Goal: Task Accomplishment & Management: Manage account settings

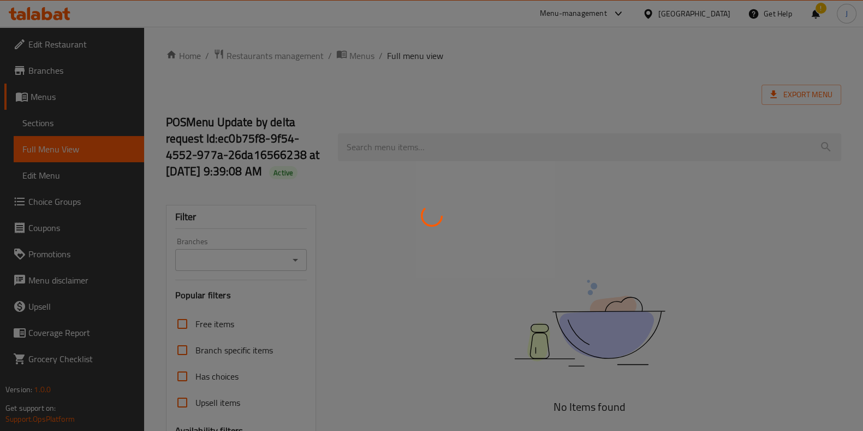
click at [283, 54] on div at bounding box center [431, 215] width 863 height 431
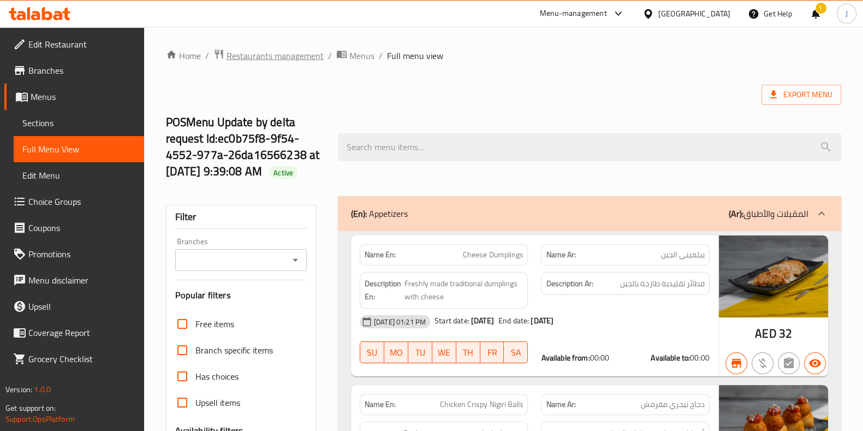
click at [267, 52] on span "Restaurants management" at bounding box center [275, 55] width 97 height 13
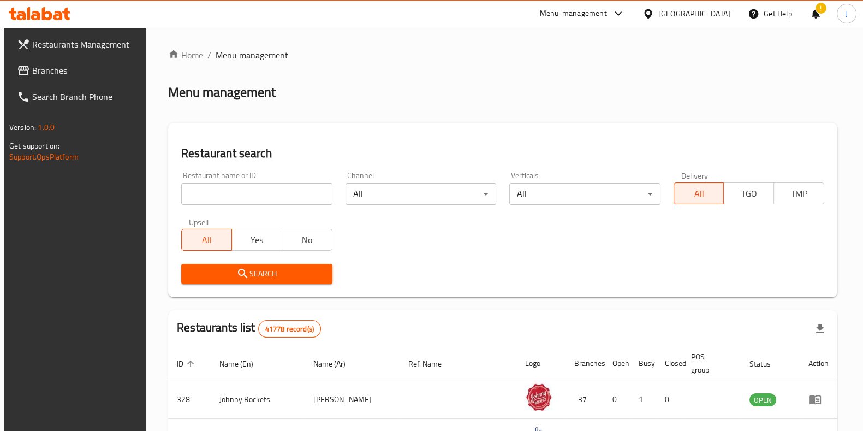
click at [75, 58] on link "Branches" at bounding box center [78, 70] width 140 height 26
